Goal: Information Seeking & Learning: Understand process/instructions

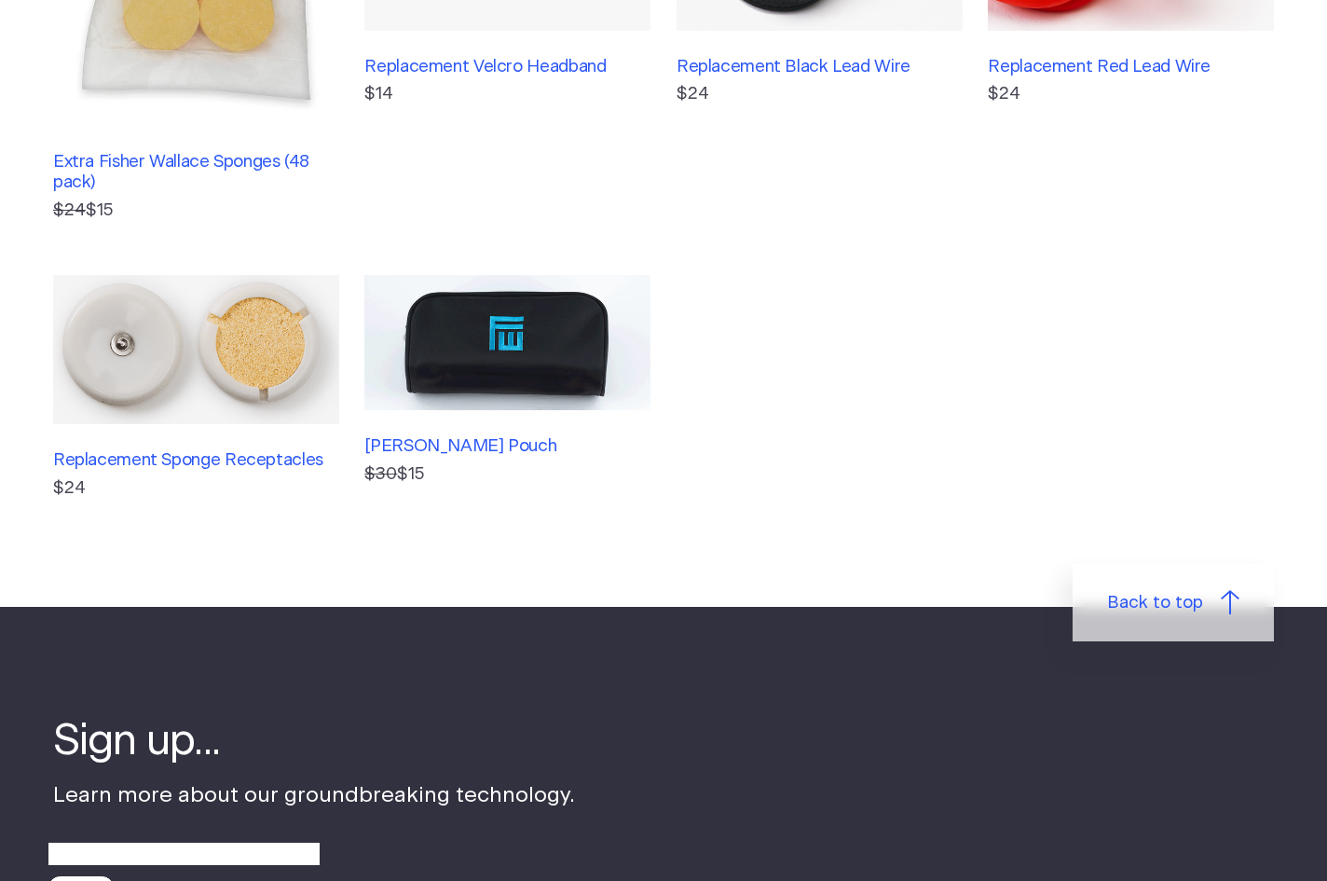
scroll to position [959, 0]
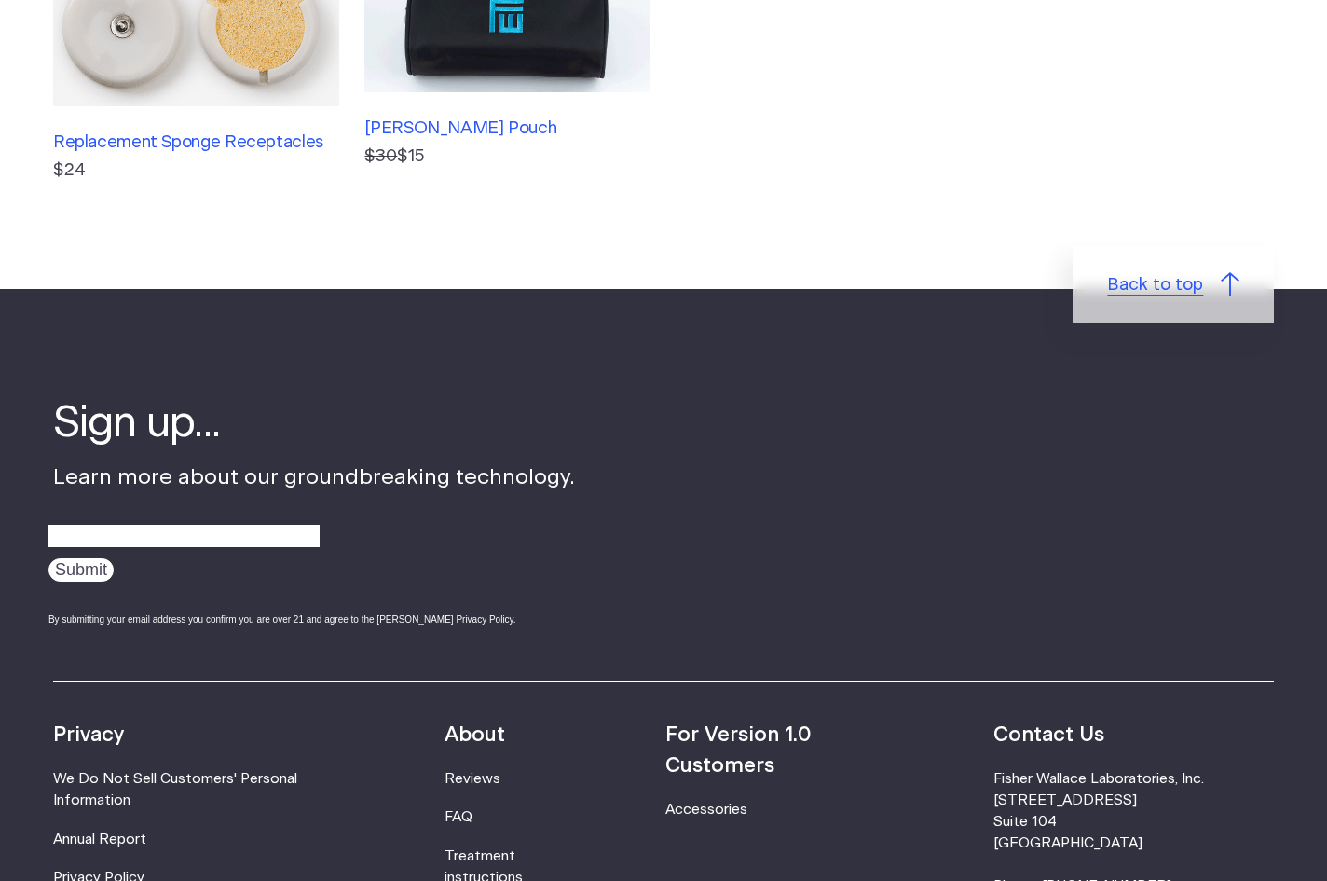
click at [1213, 284] on link "Back to top" at bounding box center [1172, 285] width 201 height 78
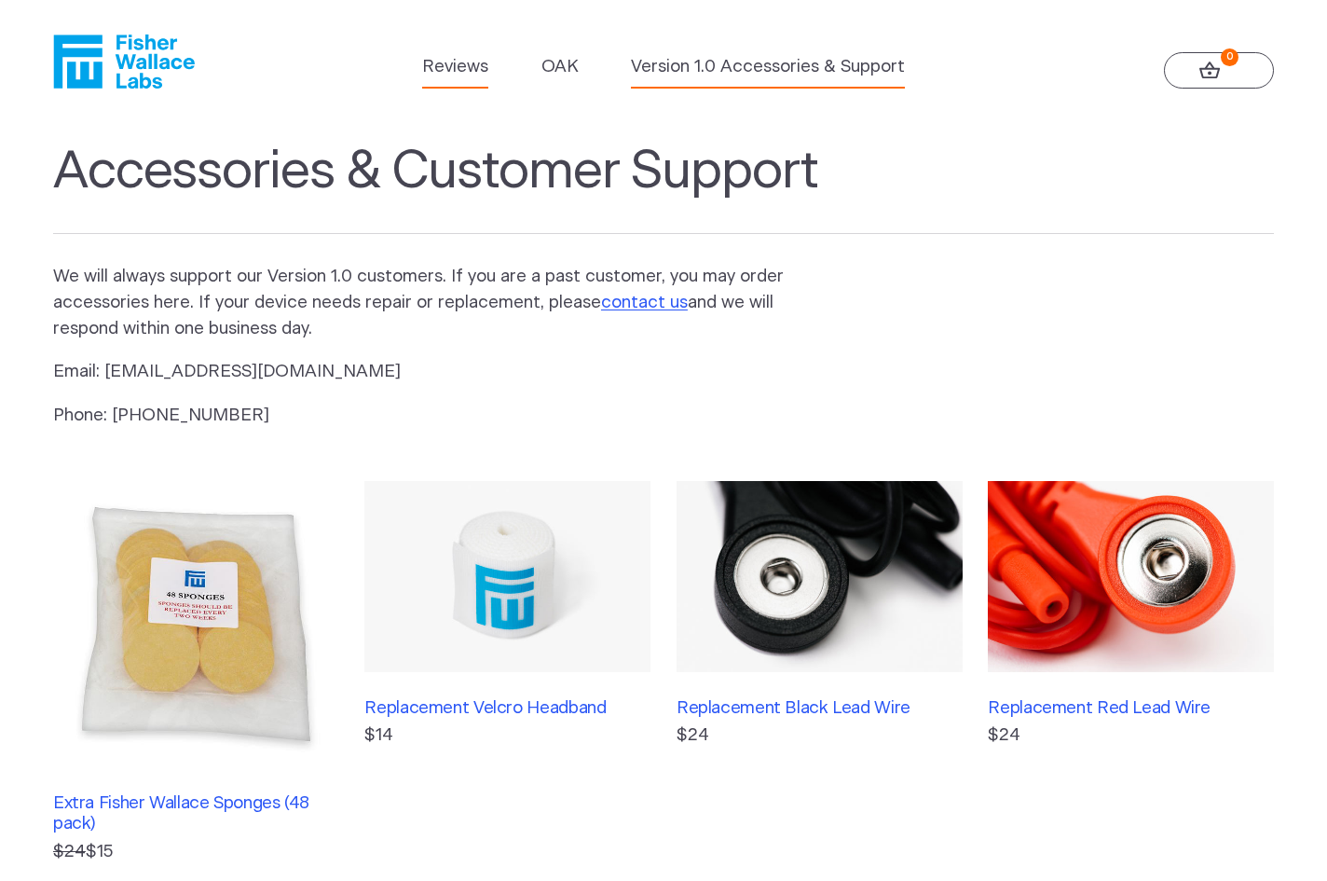
click at [460, 69] on link "Reviews" at bounding box center [455, 67] width 66 height 26
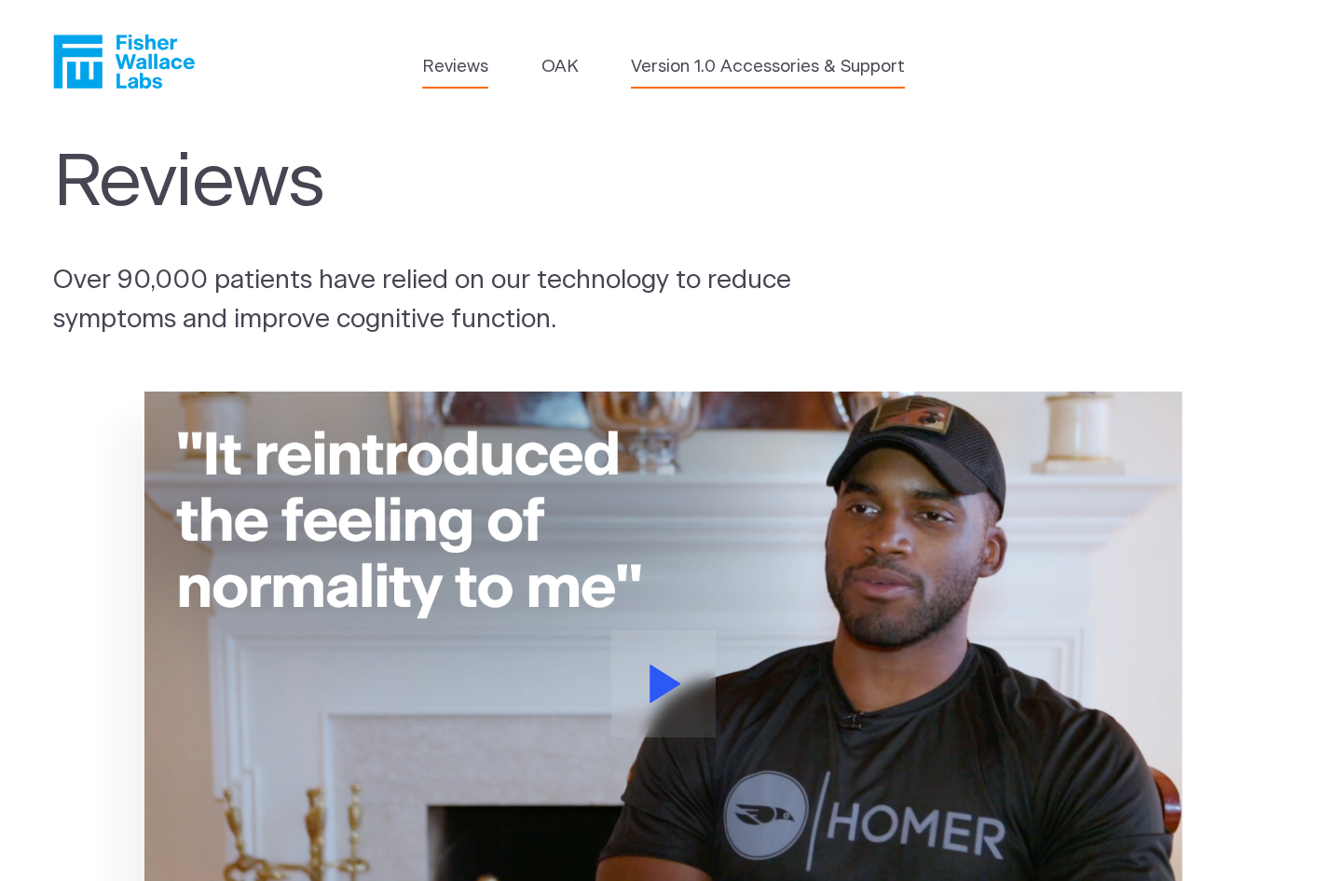
click at [819, 71] on link "Version 1.0 Accessories & Support" at bounding box center [768, 67] width 274 height 26
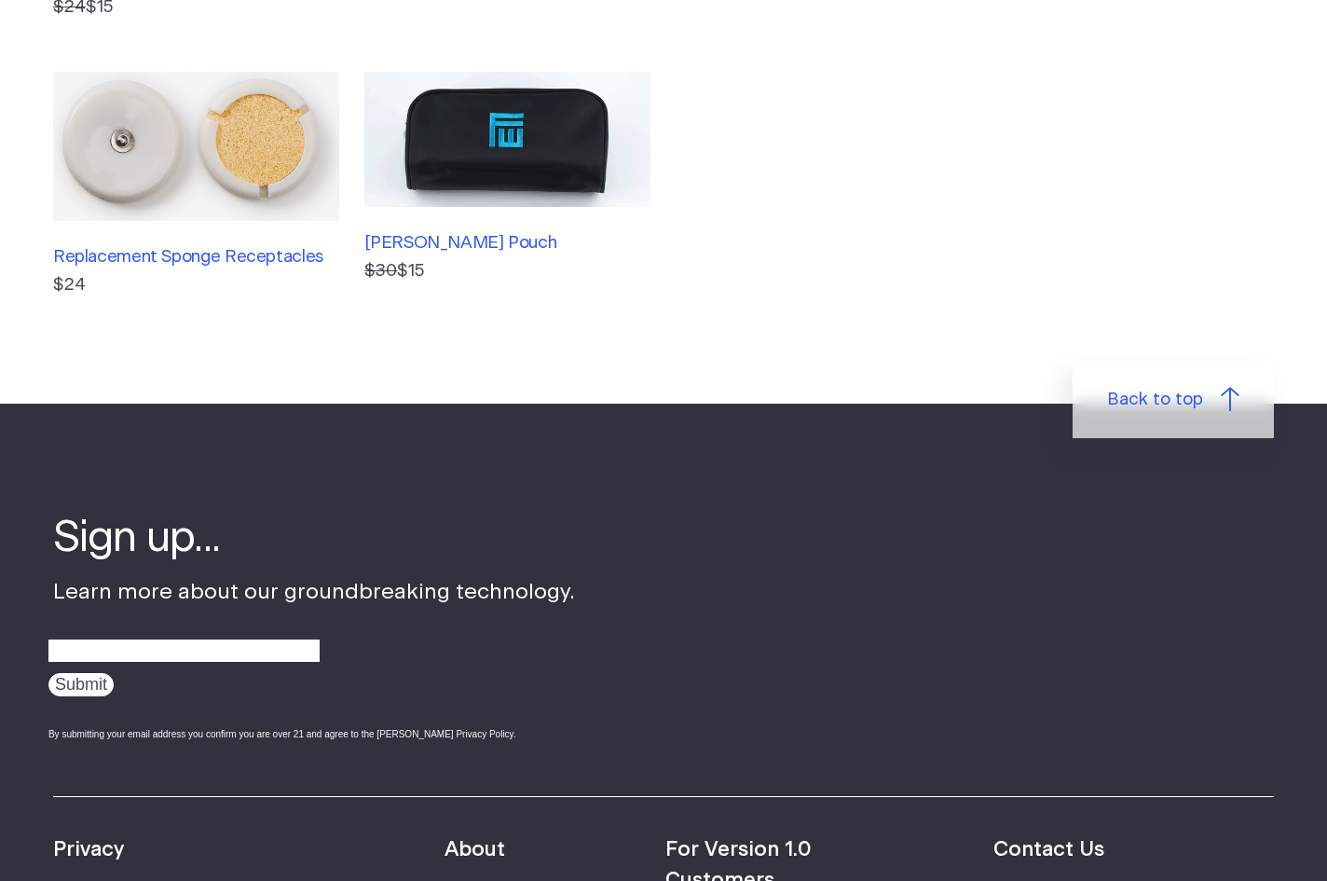
scroll to position [1279, 0]
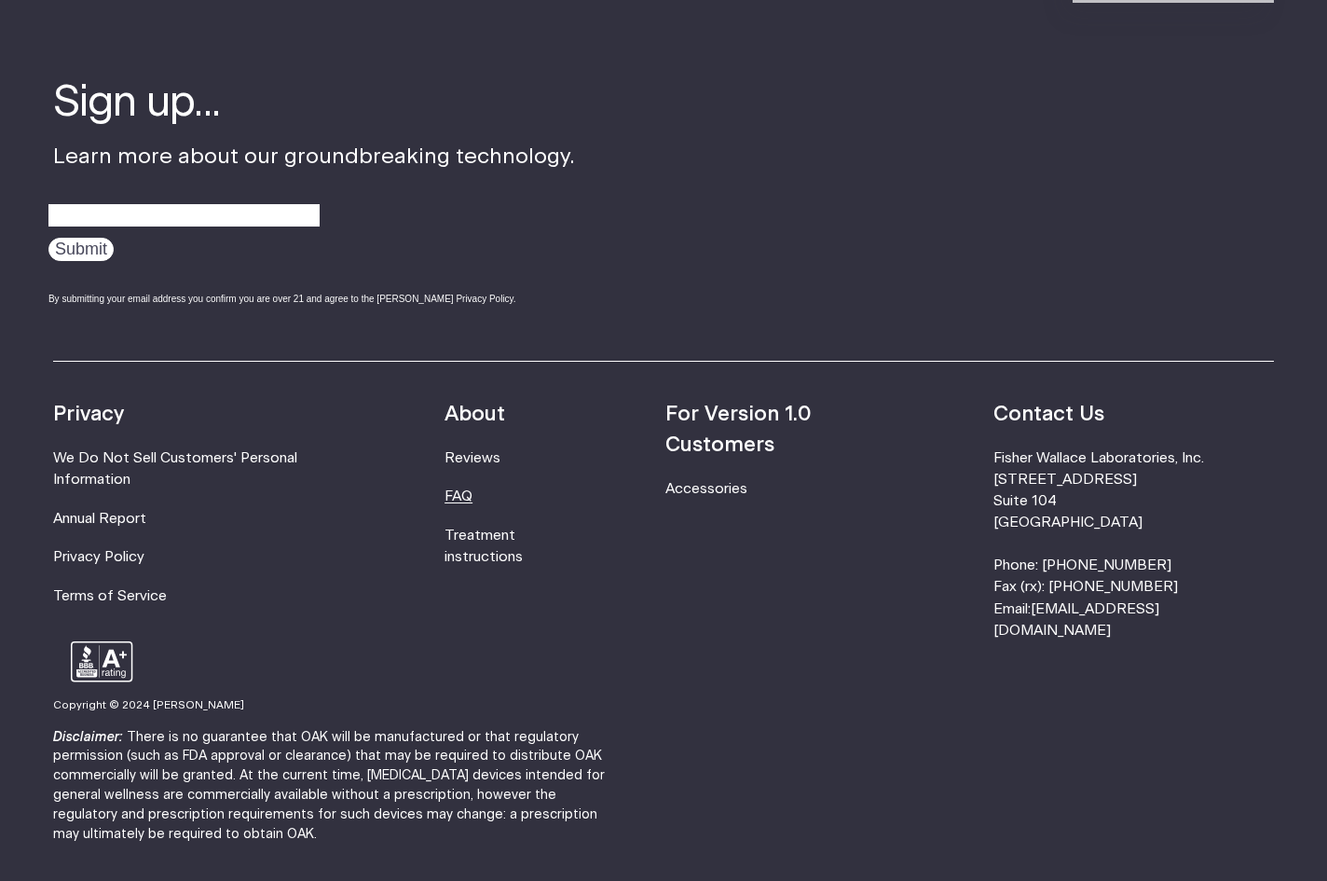
click at [472, 489] on link "FAQ" at bounding box center [458, 496] width 28 height 14
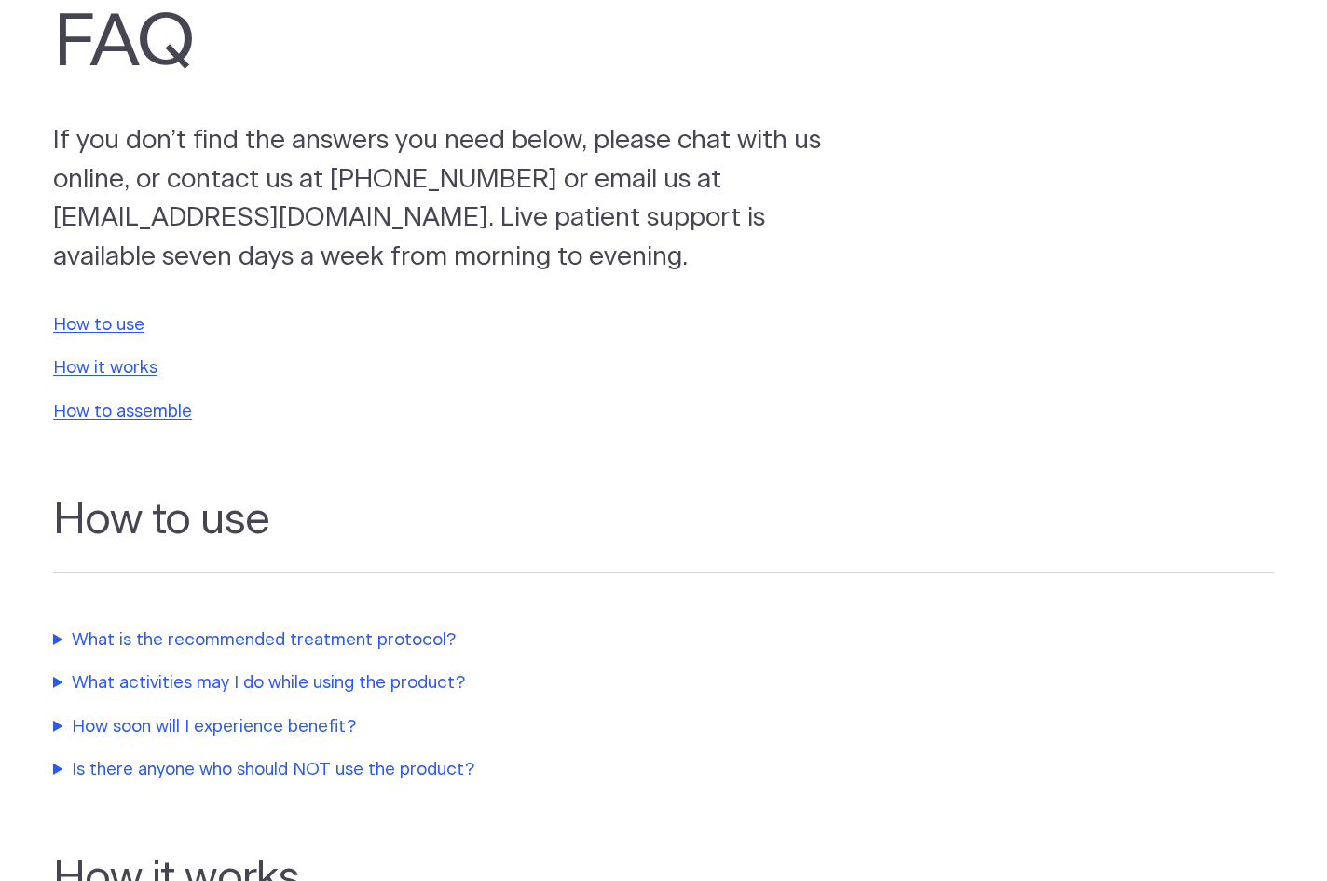
scroll to position [152, 0]
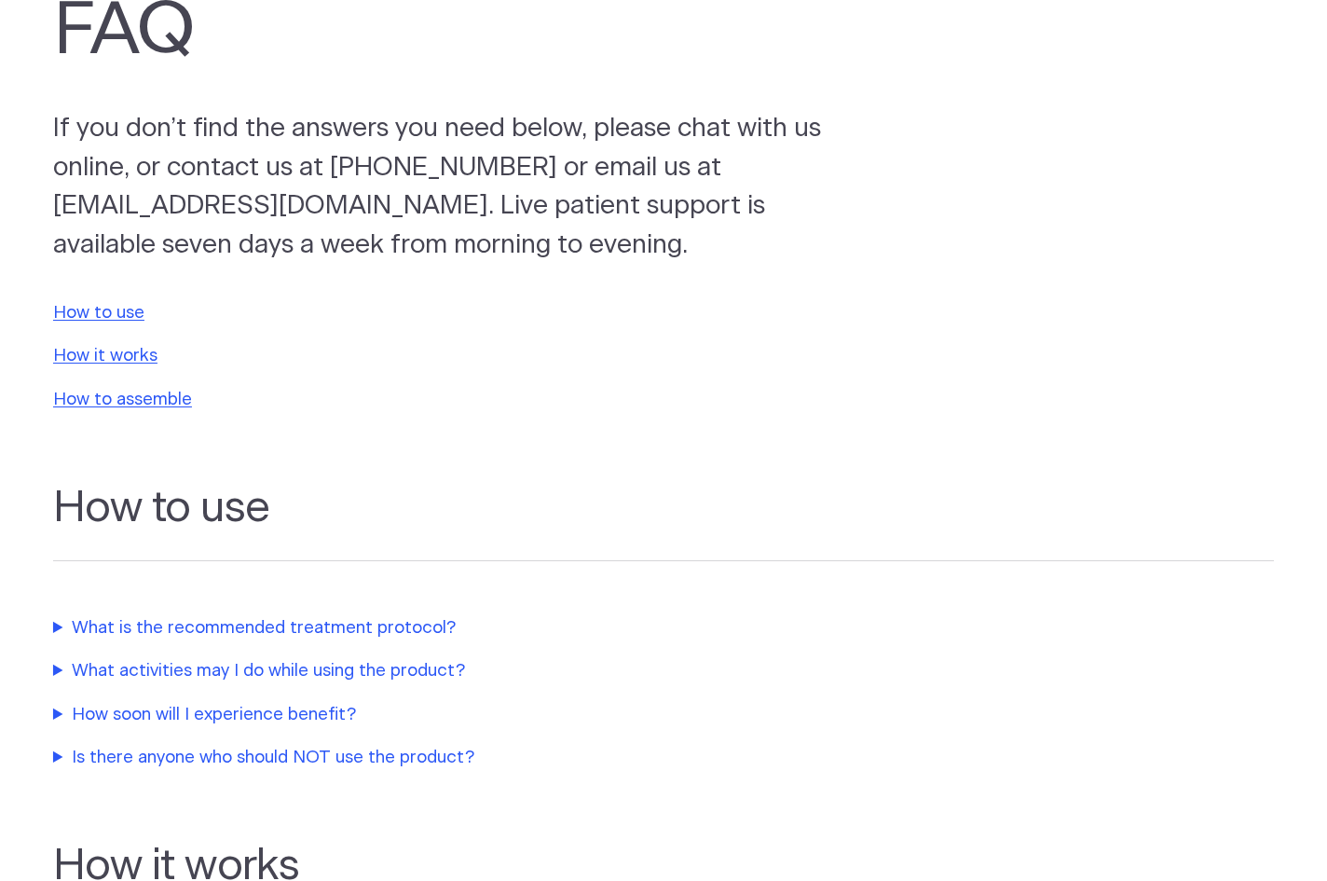
click at [266, 621] on summary "What is the recommended treatment protocol?" at bounding box center [444, 628] width 783 height 26
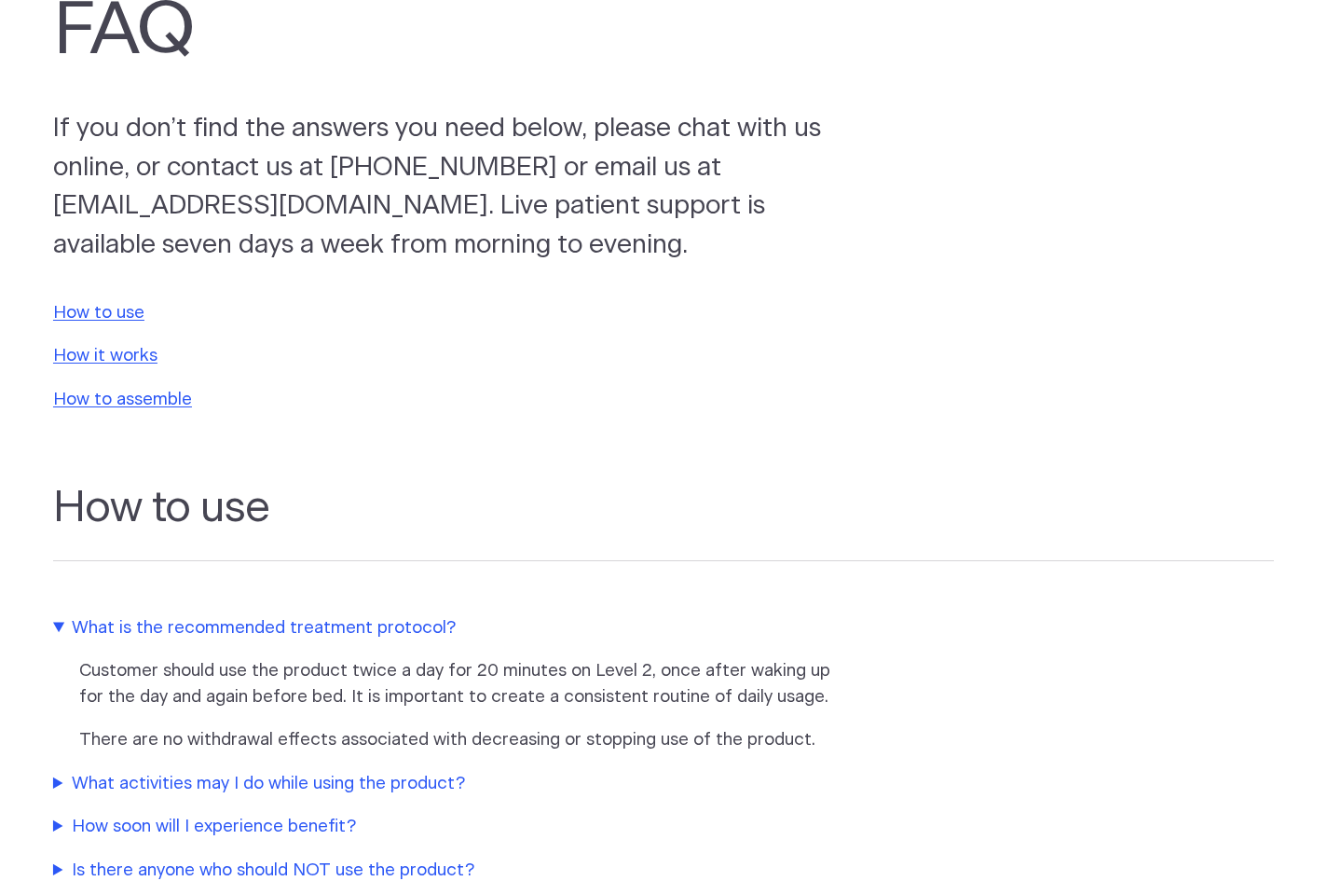
click at [265, 618] on summary "What is the recommended treatment protocol?" at bounding box center [444, 628] width 783 height 26
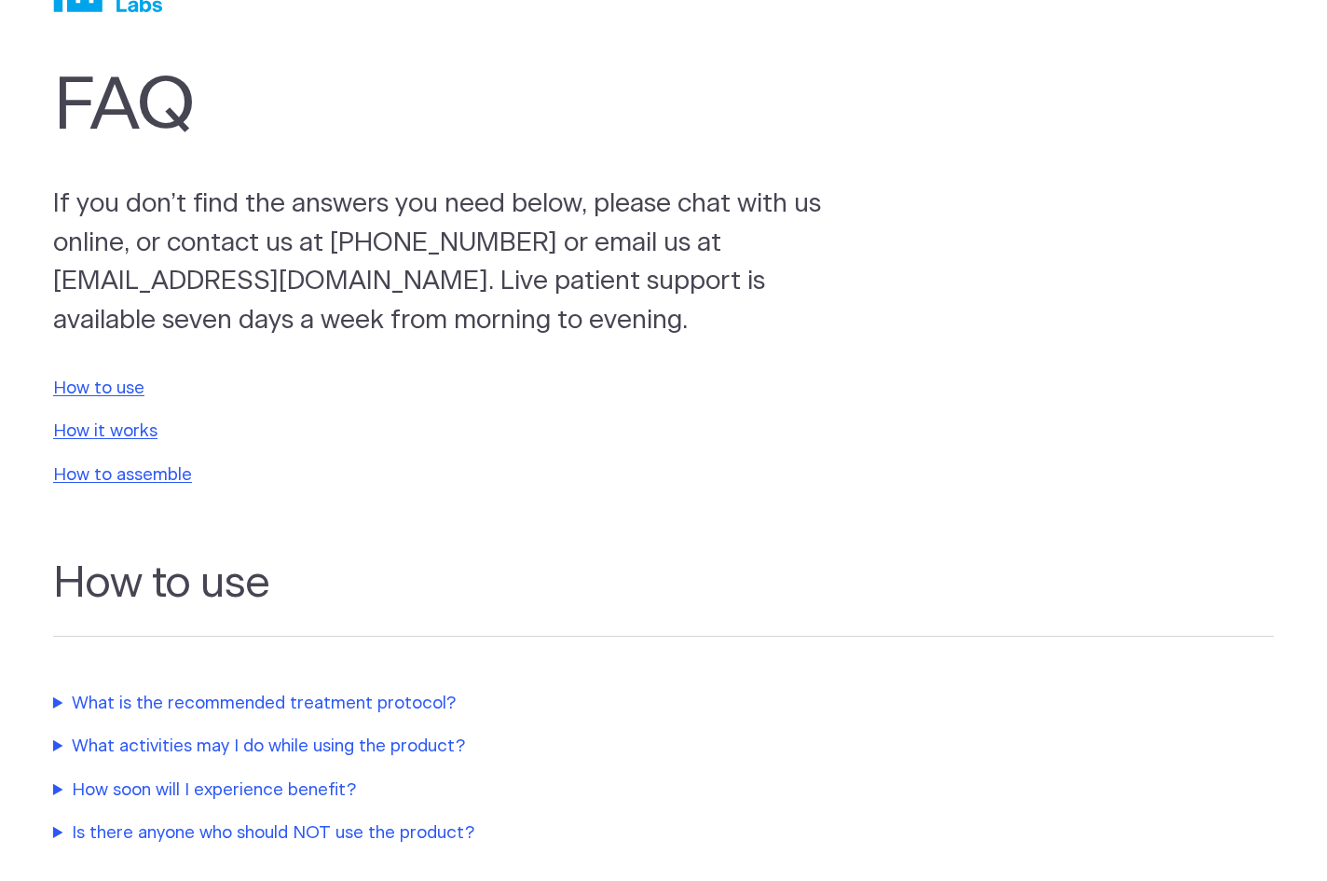
scroll to position [0, 0]
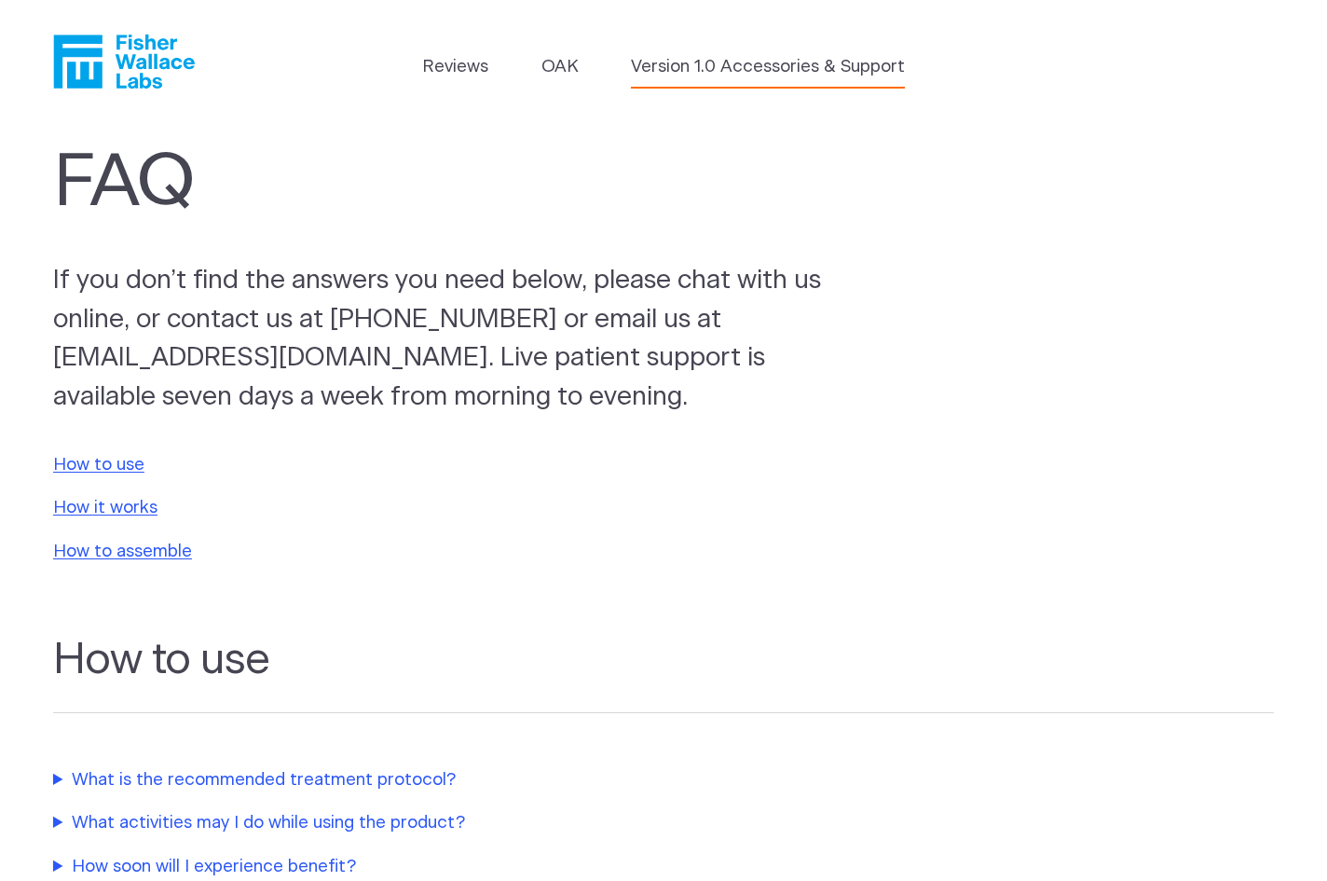
click at [676, 66] on link "Version 1.0 Accessories & Support" at bounding box center [768, 67] width 274 height 26
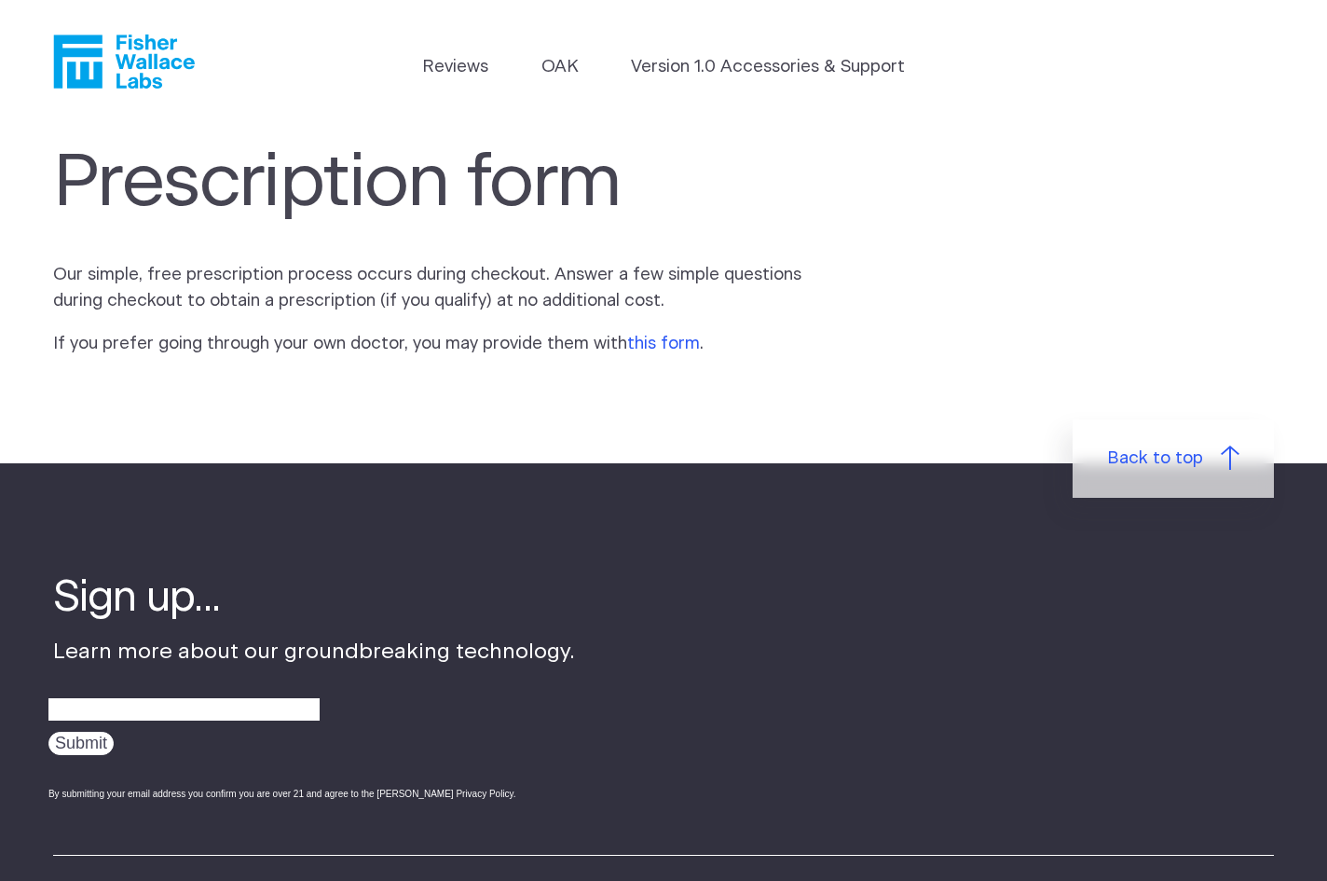
click at [649, 339] on link "this form" at bounding box center [663, 344] width 73 height 18
click at [84, 61] on icon "Fisher Wallace" at bounding box center [124, 61] width 142 height 54
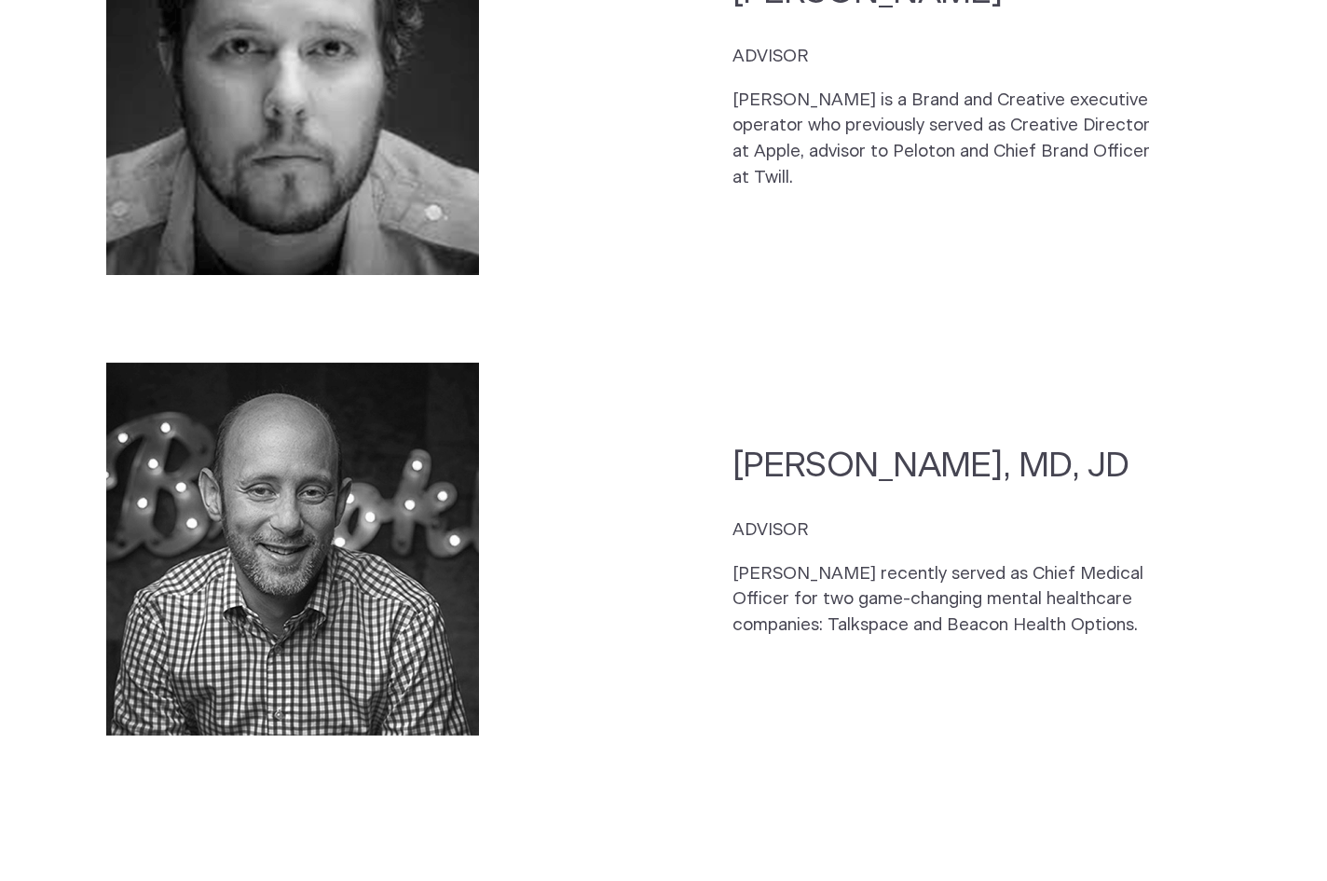
scroll to position [5384, 0]
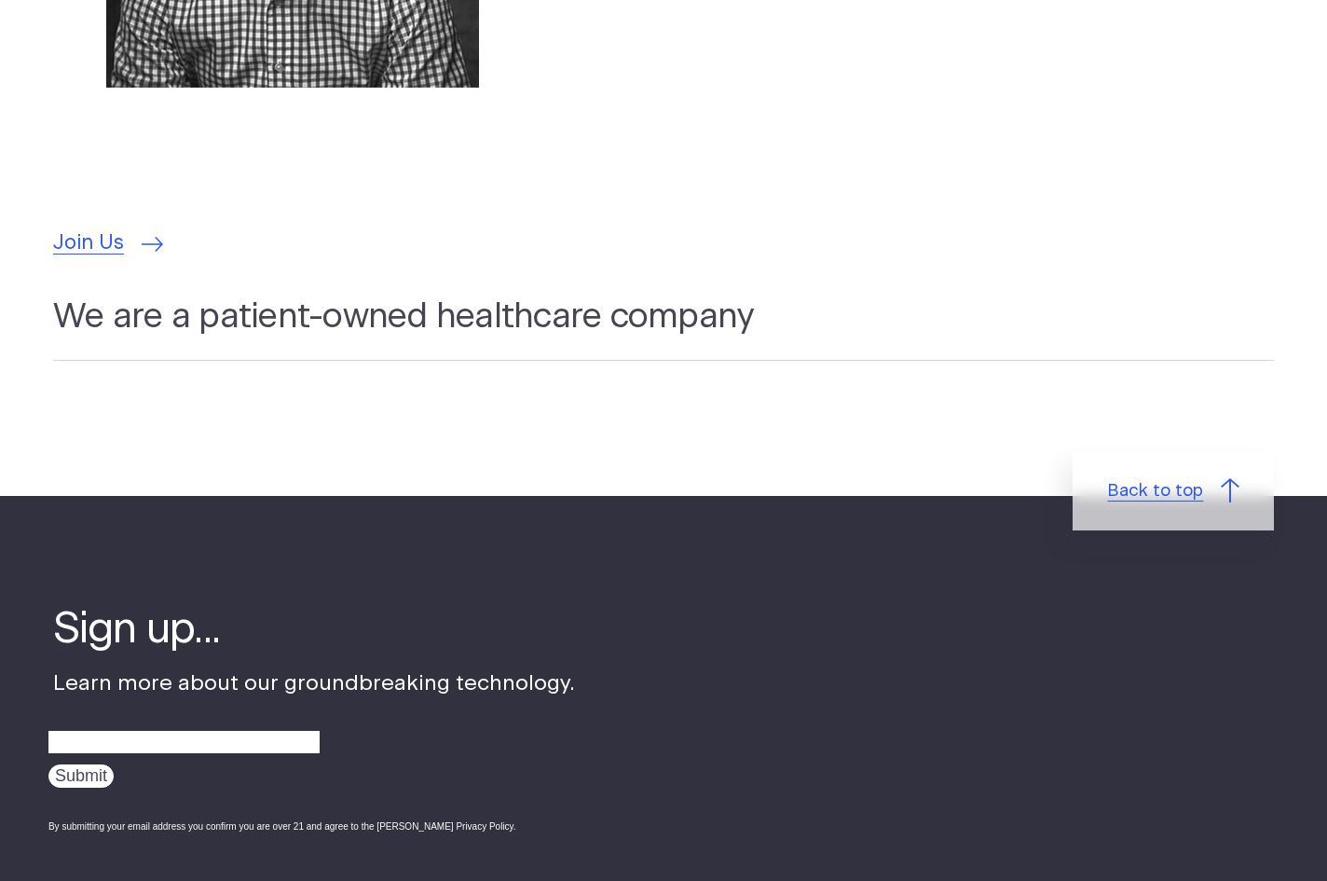
click at [1140, 478] on span "Back to top" at bounding box center [1155, 491] width 96 height 26
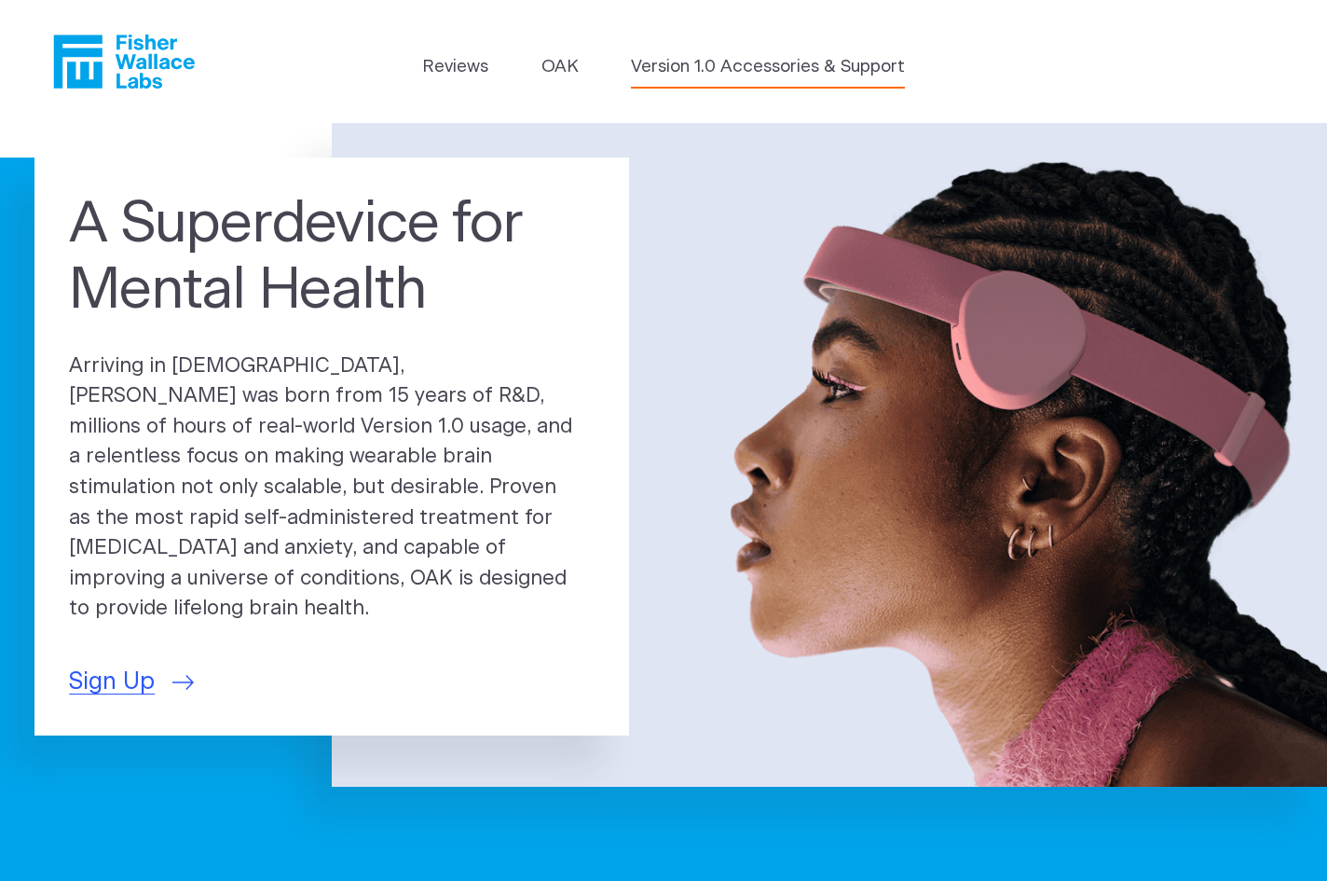
click at [846, 66] on link "Version 1.0 Accessories & Support" at bounding box center [768, 67] width 274 height 26
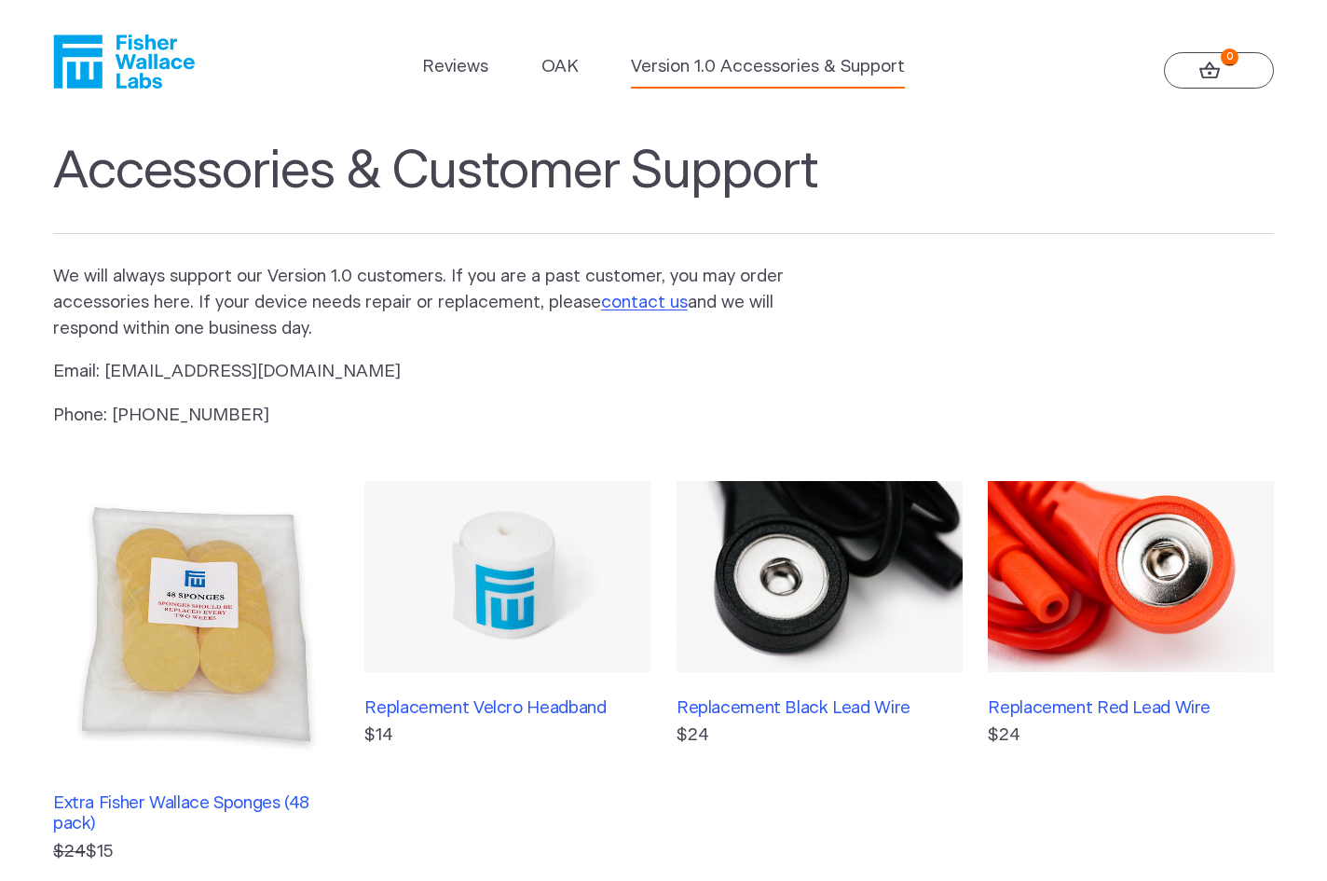
click at [1195, 62] on link "0" at bounding box center [1219, 70] width 110 height 37
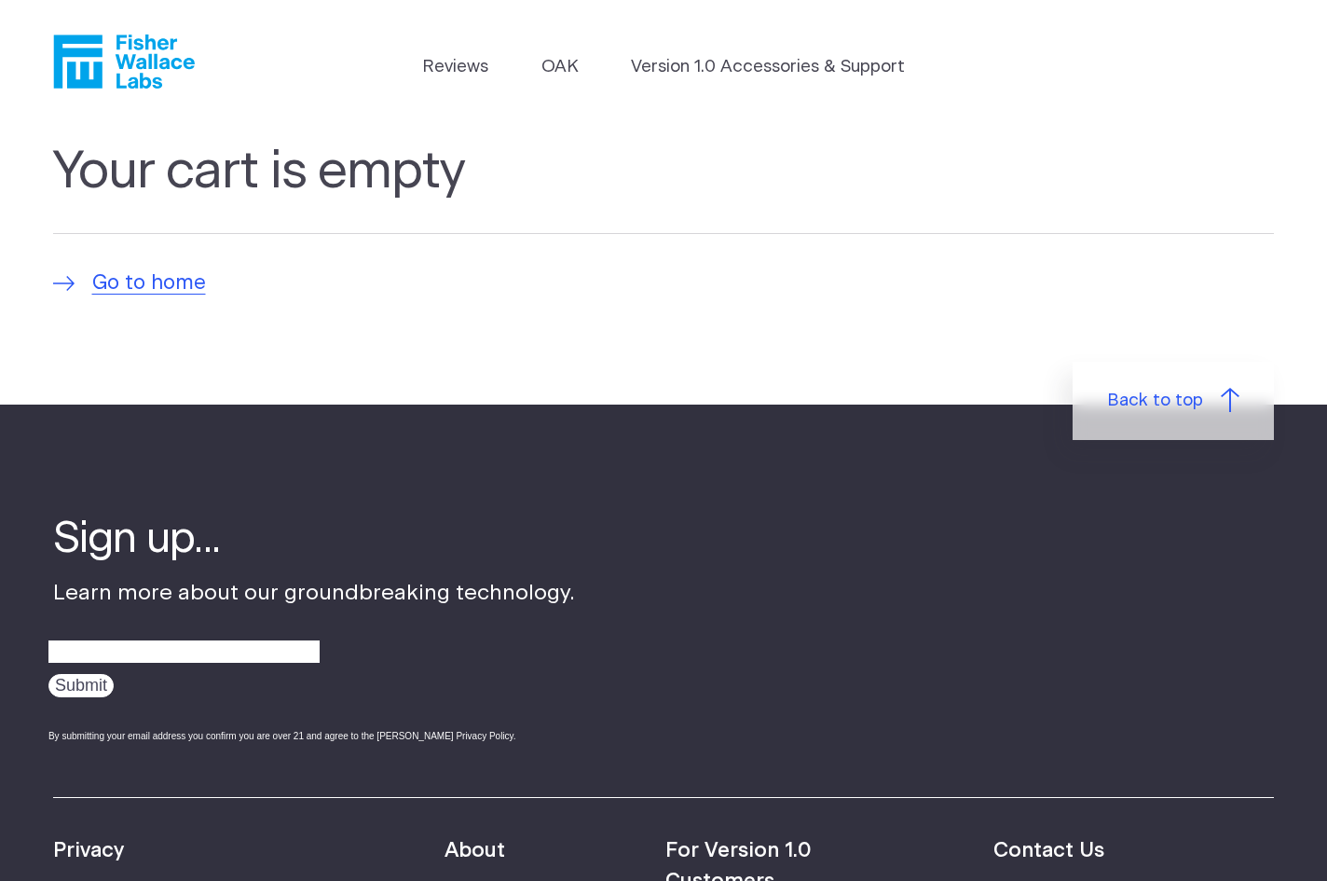
click at [141, 51] on icon "Fisher Wallace" at bounding box center [124, 61] width 142 height 54
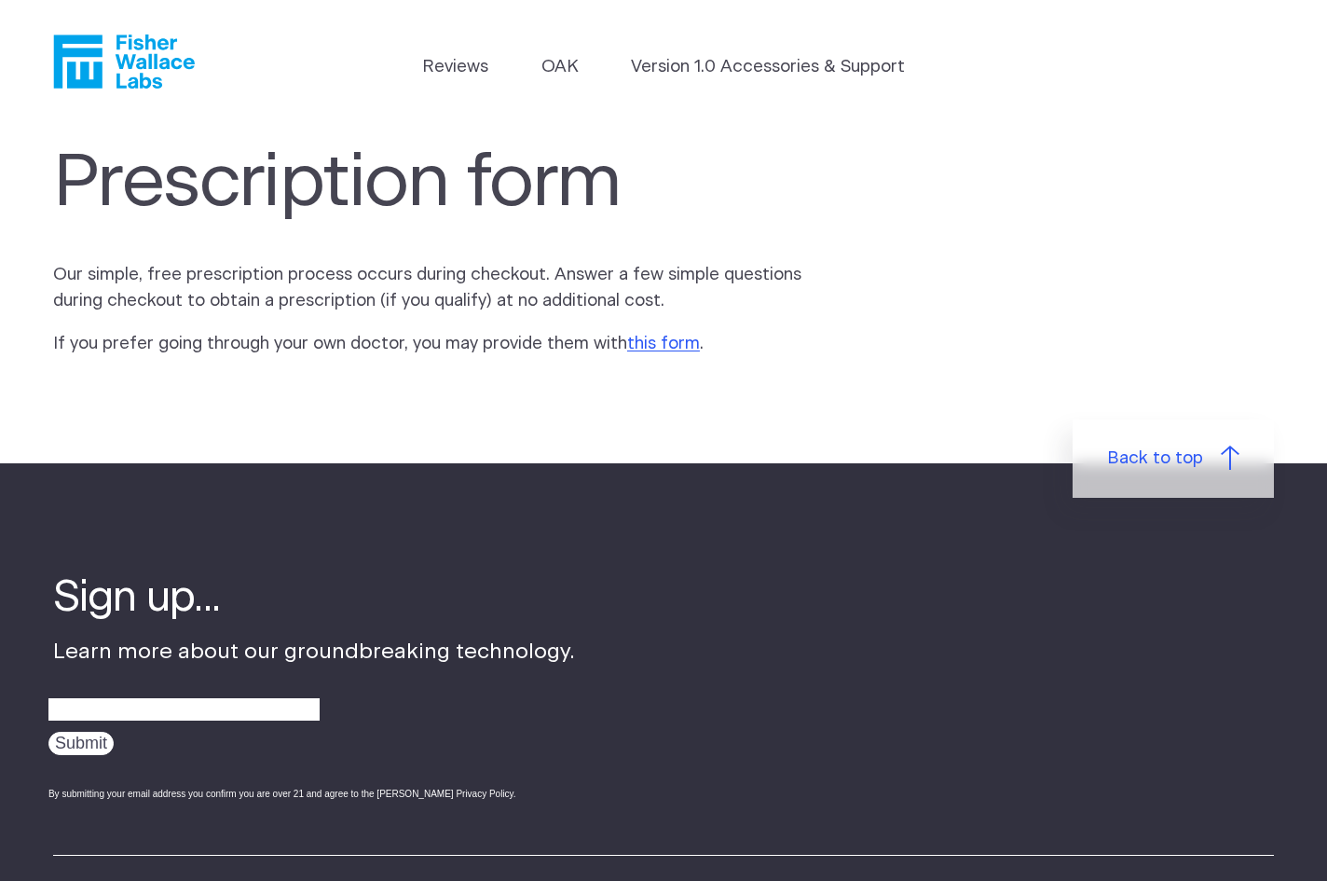
click at [107, 66] on icon "Fisher Wallace" at bounding box center [124, 61] width 142 height 54
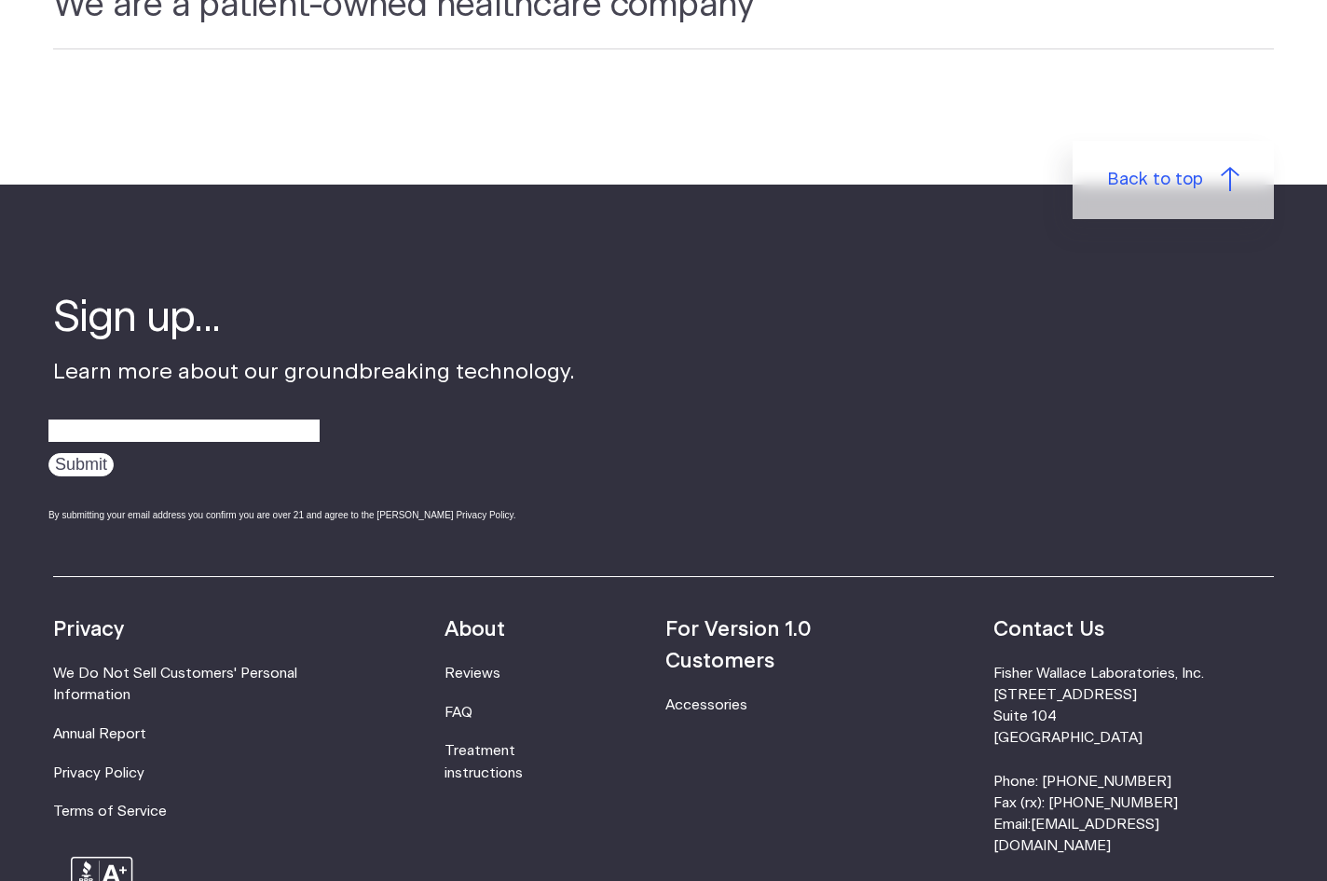
scroll to position [5871, 0]
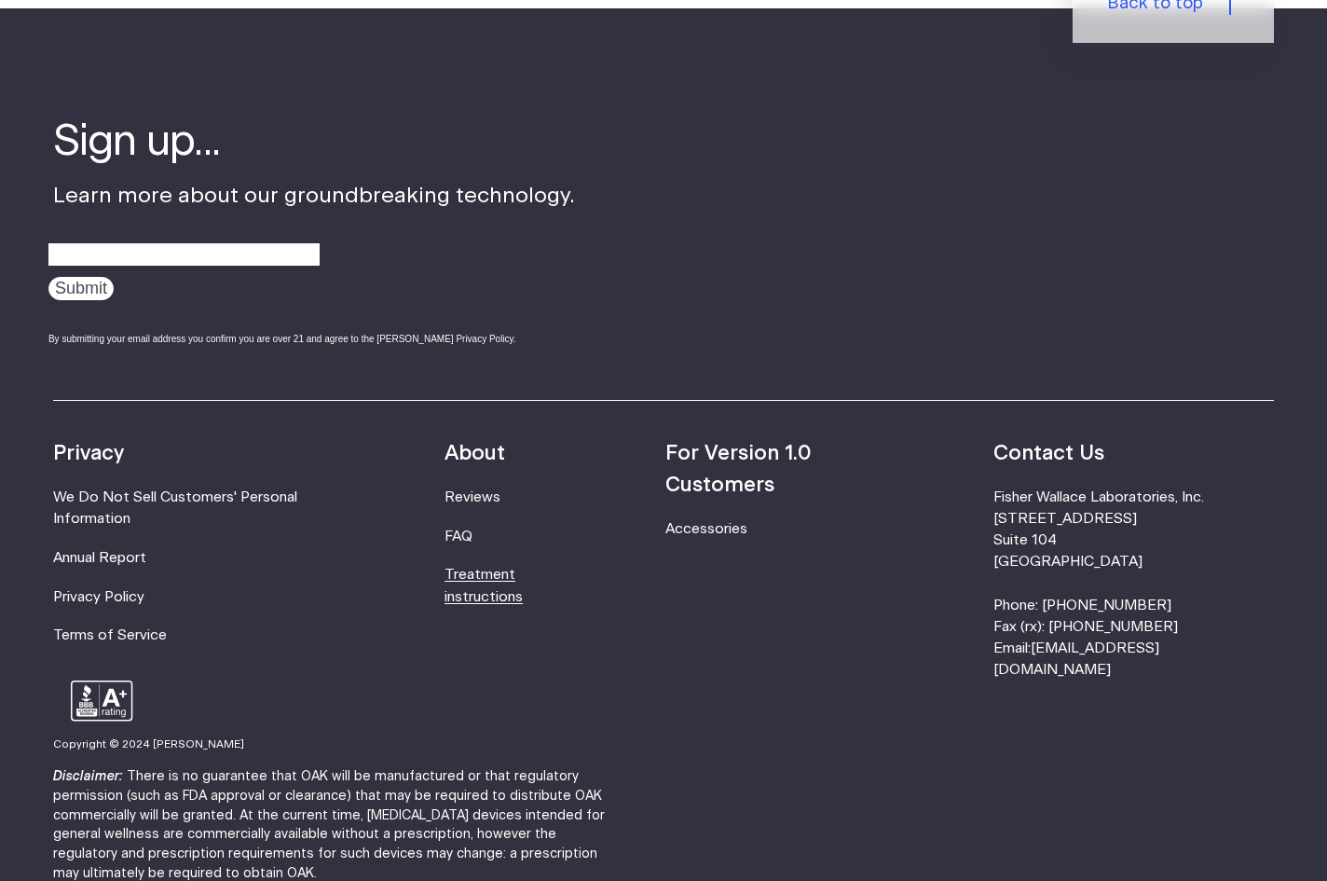
click at [523, 567] on link "Treatment instructions" at bounding box center [483, 584] width 78 height 35
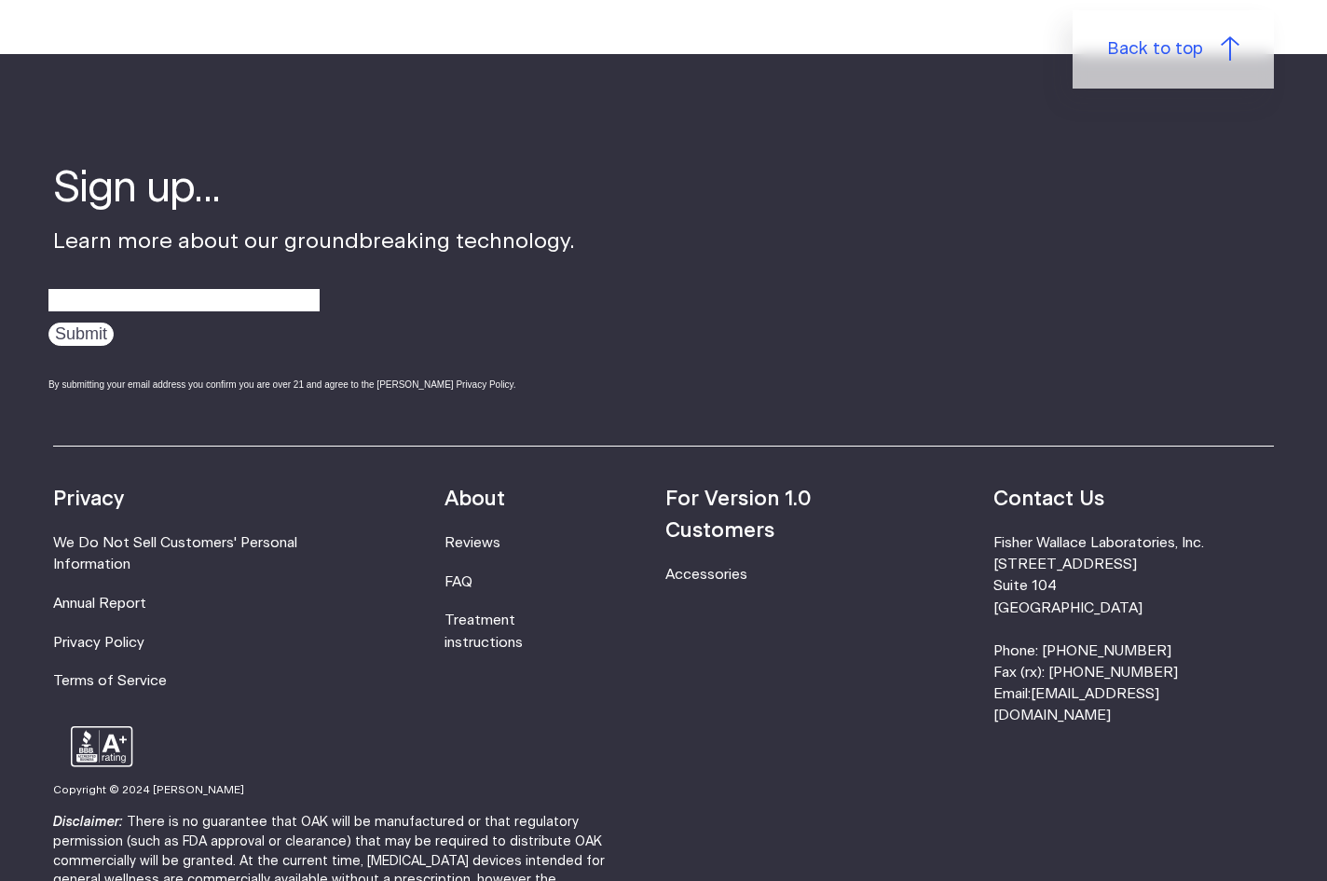
scroll to position [5677, 0]
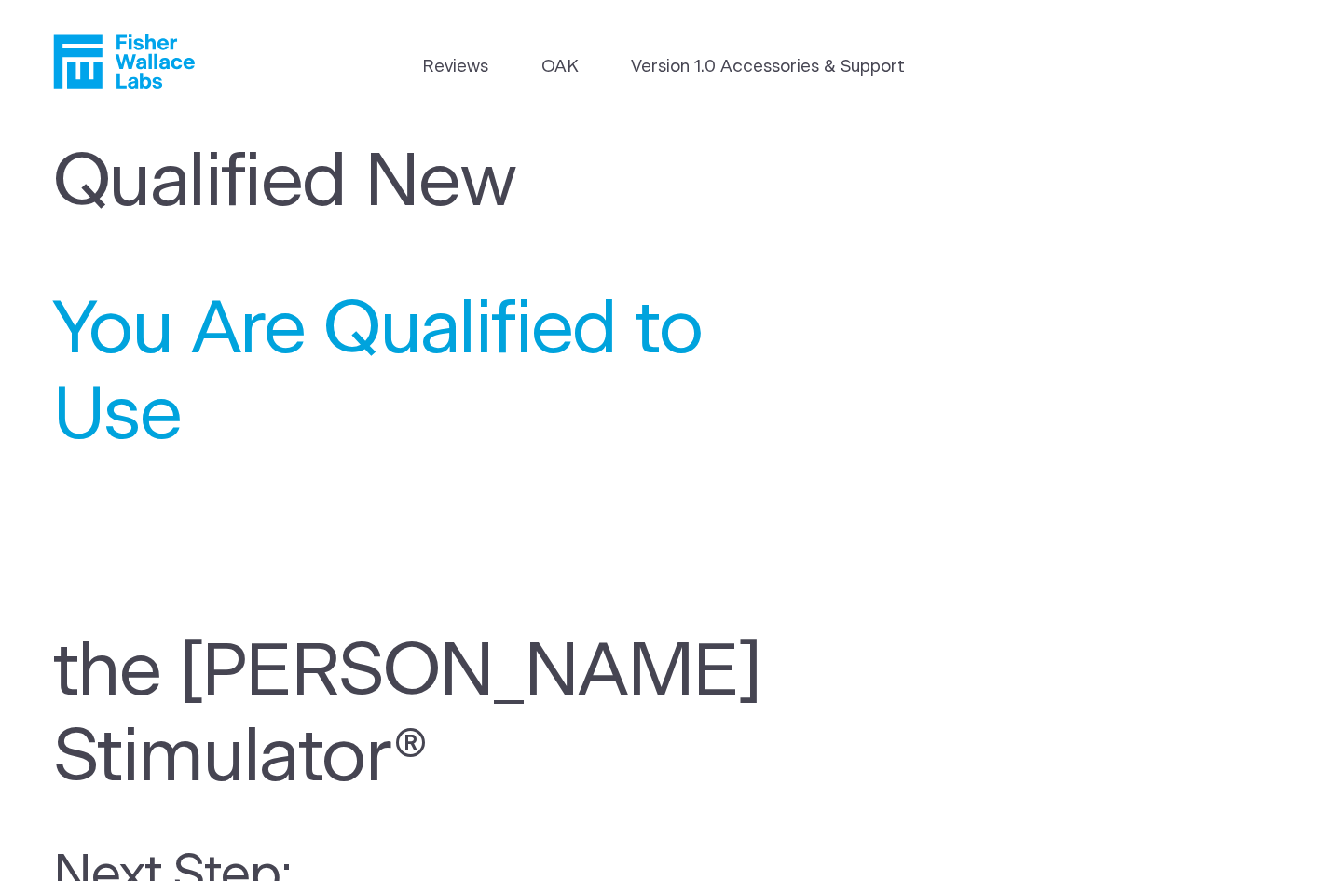
click at [259, 178] on h1 "Qualified New" at bounding box center [440, 184] width 775 height 86
click at [153, 348] on span "You Are Qualified to Use" at bounding box center [392, 373] width 678 height 171
click at [132, 420] on span "You Are Qualified to Use" at bounding box center [392, 373] width 678 height 171
click at [153, 182] on h1 "Qualified New" at bounding box center [440, 184] width 775 height 86
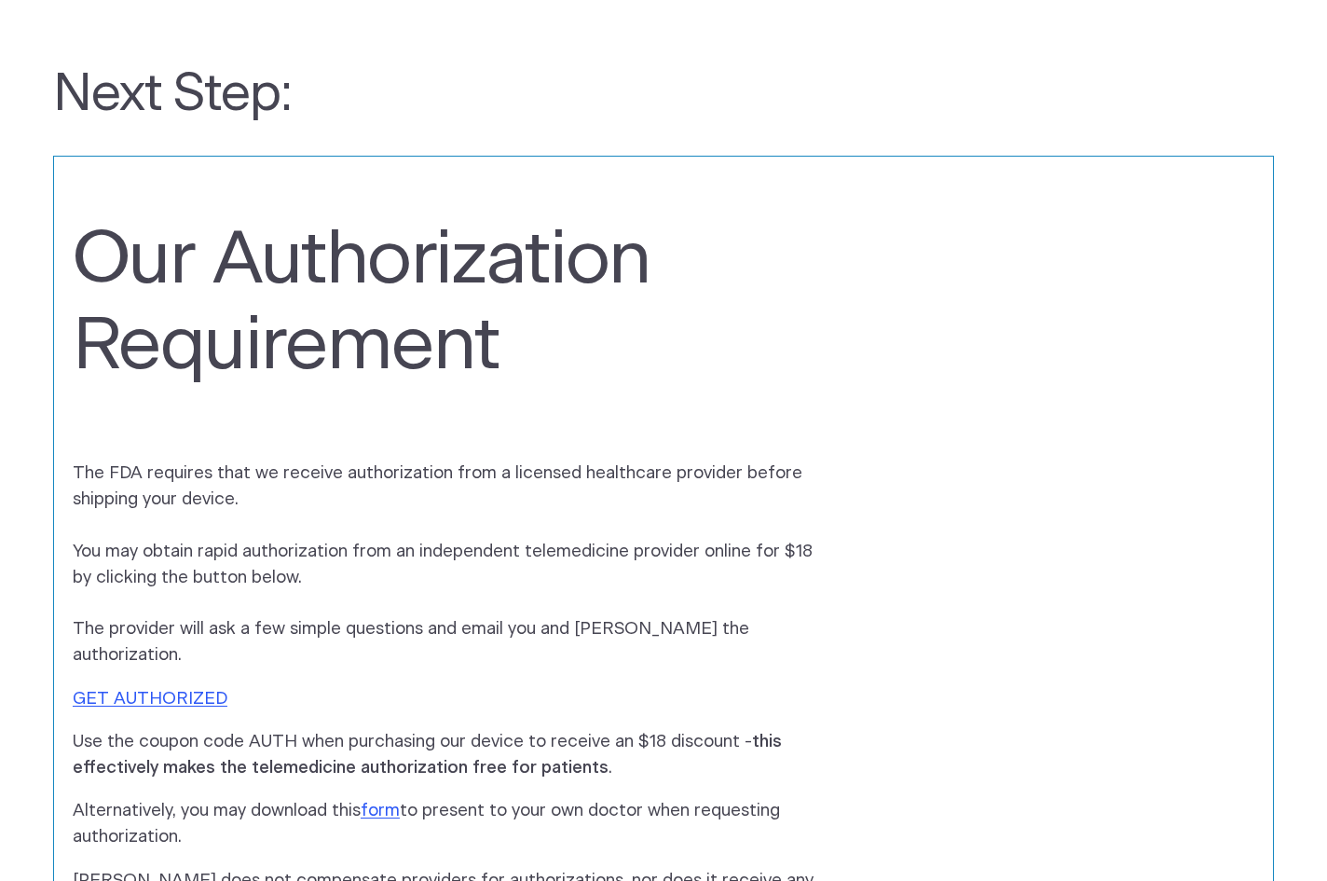
scroll to position [833, 0]
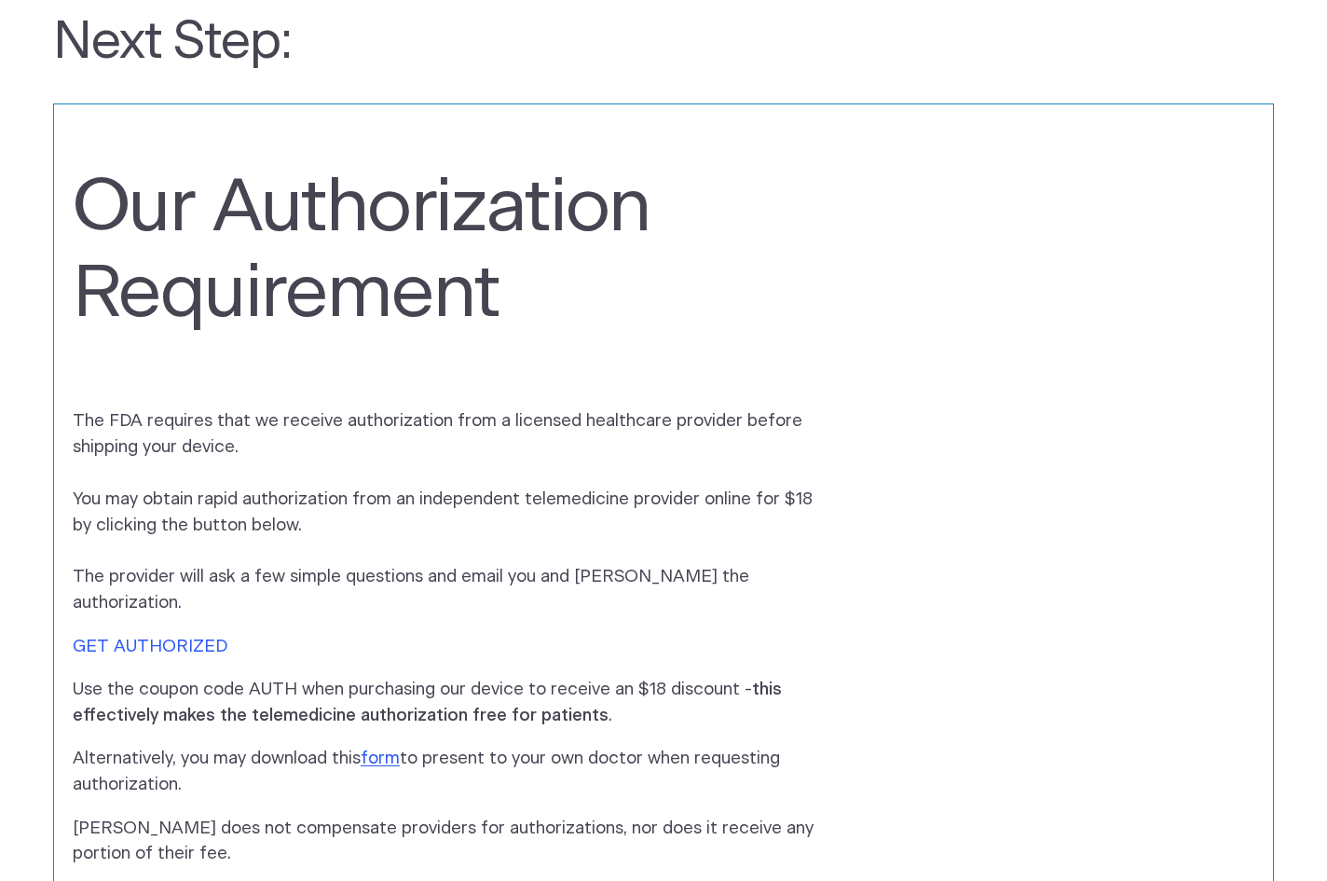
click at [186, 637] on link "GET AUTHORIZED" at bounding box center [150, 646] width 155 height 18
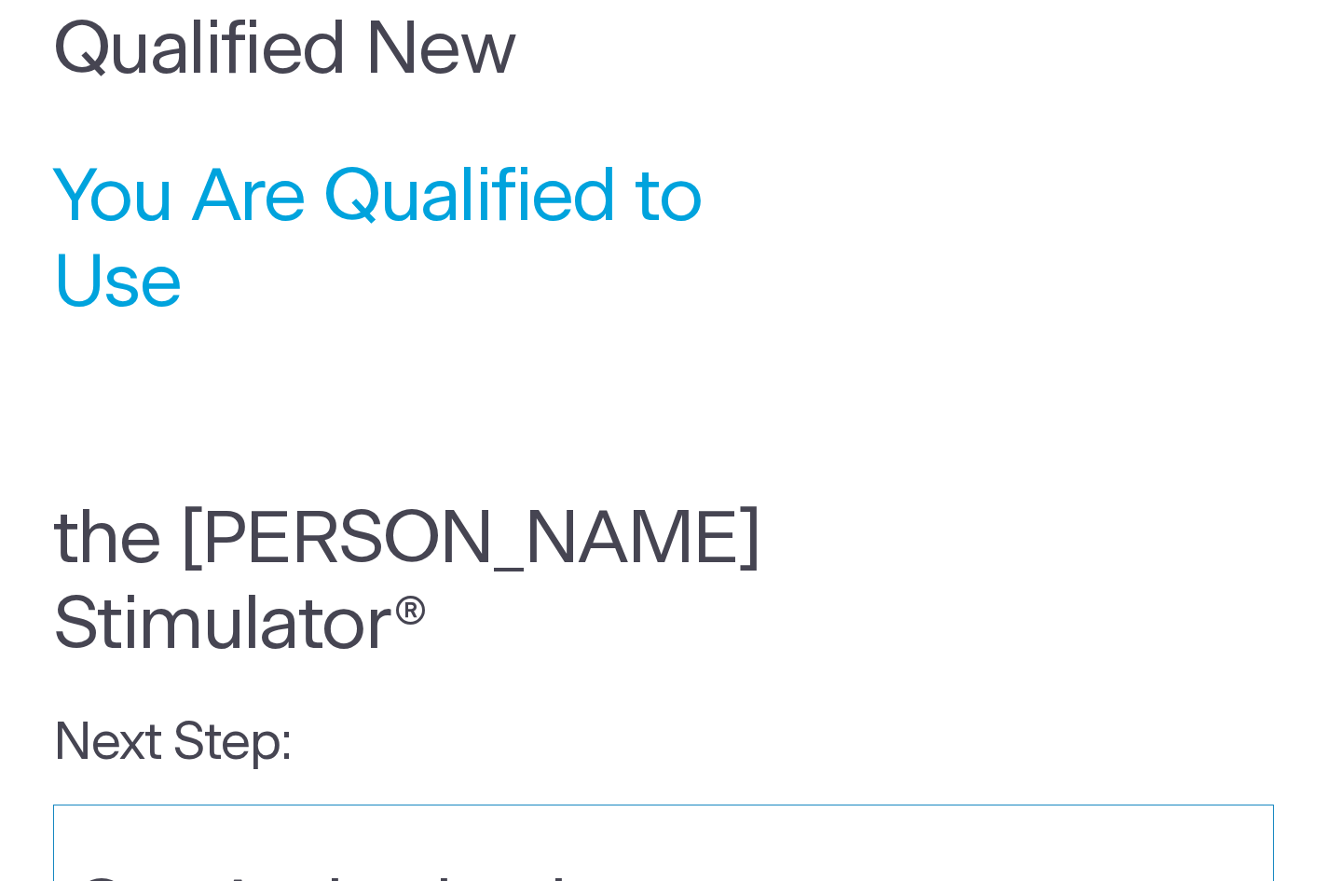
scroll to position [0, 0]
